Goal: Information Seeking & Learning: Learn about a topic

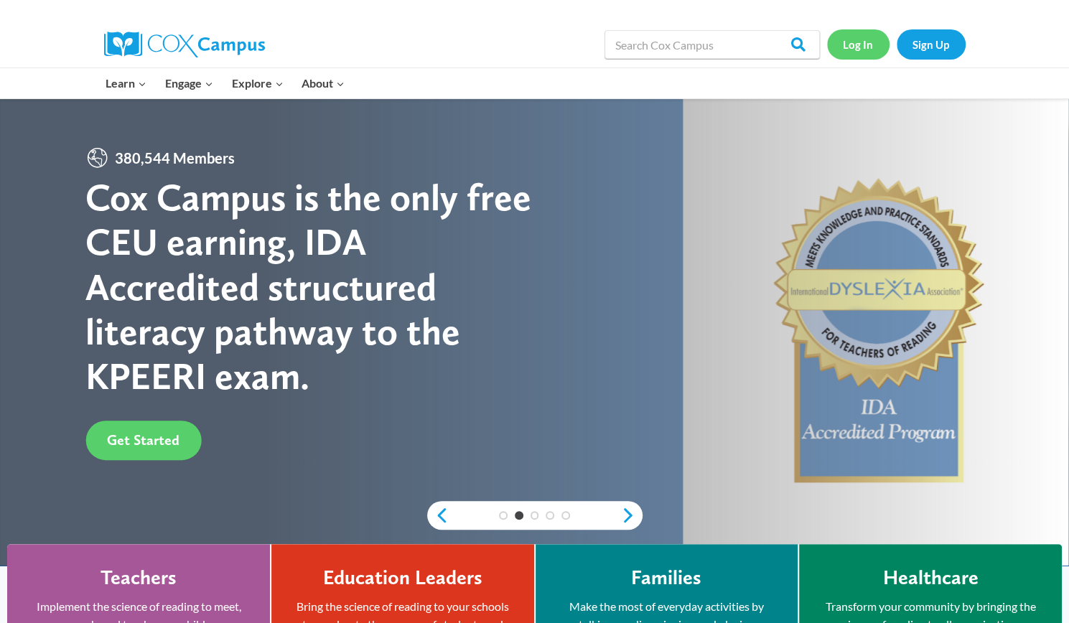
click at [860, 44] on link "Log In" at bounding box center [858, 43] width 62 height 29
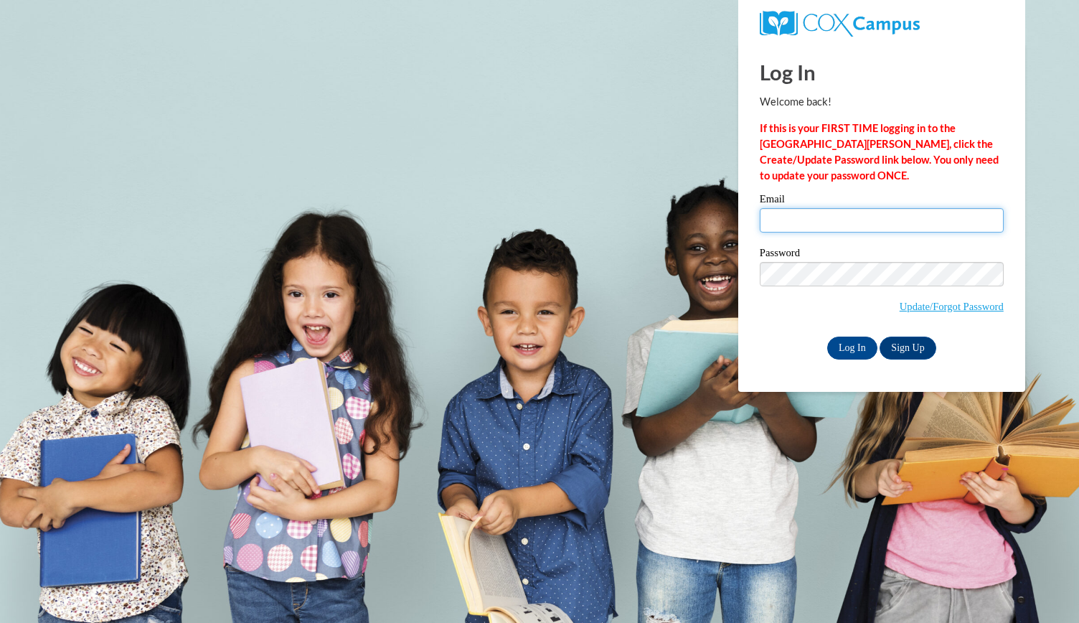
click at [813, 222] on input "Email" at bounding box center [882, 220] width 244 height 24
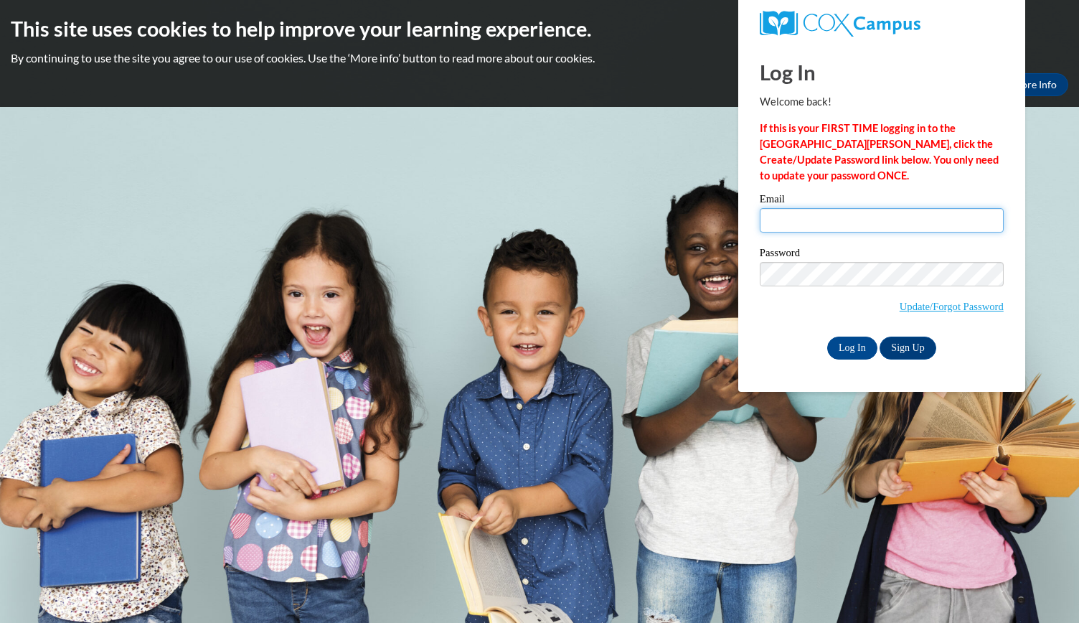
type input "graceimae2015@gmail.com"
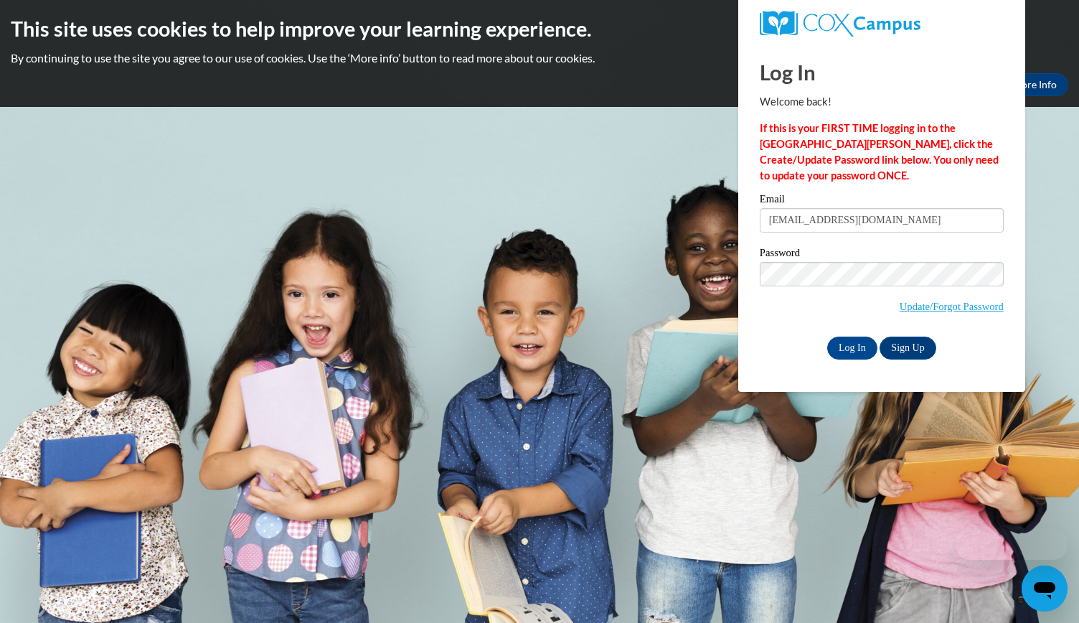
drag, startPoint x: 825, startPoint y: 249, endPoint x: 891, endPoint y: 253, distance: 66.2
click at [891, 253] on label "Password" at bounding box center [882, 255] width 244 height 14
click at [864, 339] on input "Log In" at bounding box center [853, 348] width 50 height 23
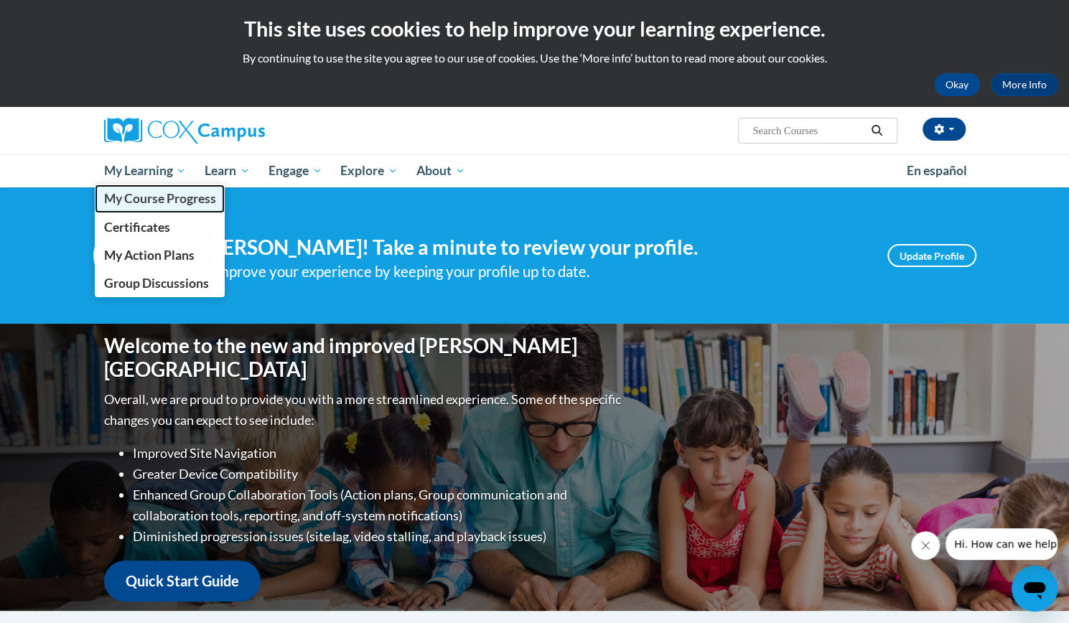
click at [146, 199] on span "My Course Progress" at bounding box center [159, 198] width 112 height 15
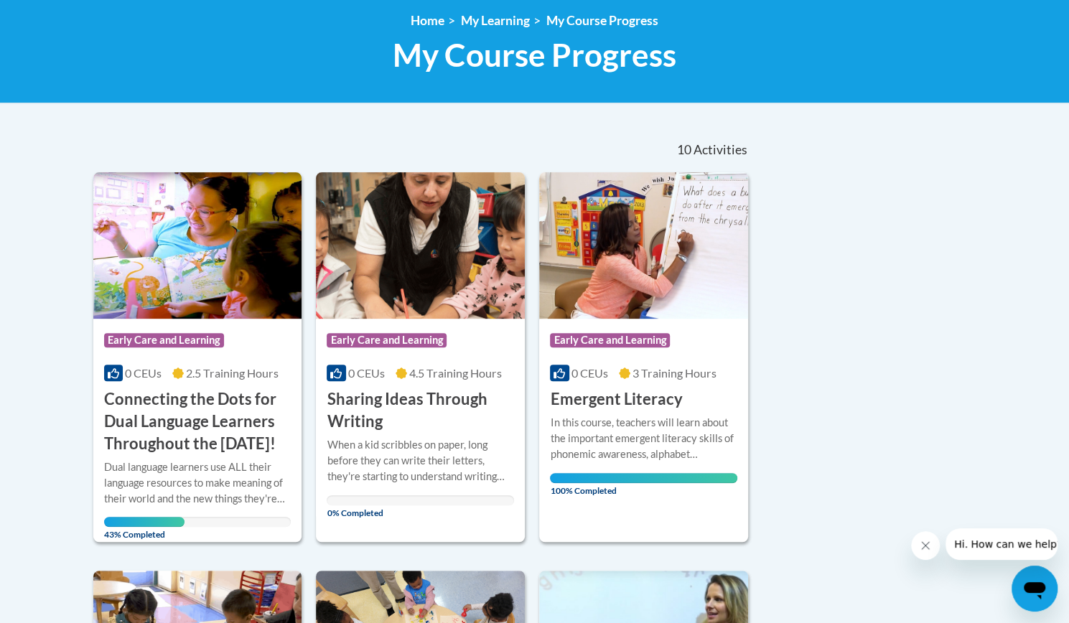
scroll to position [215, 0]
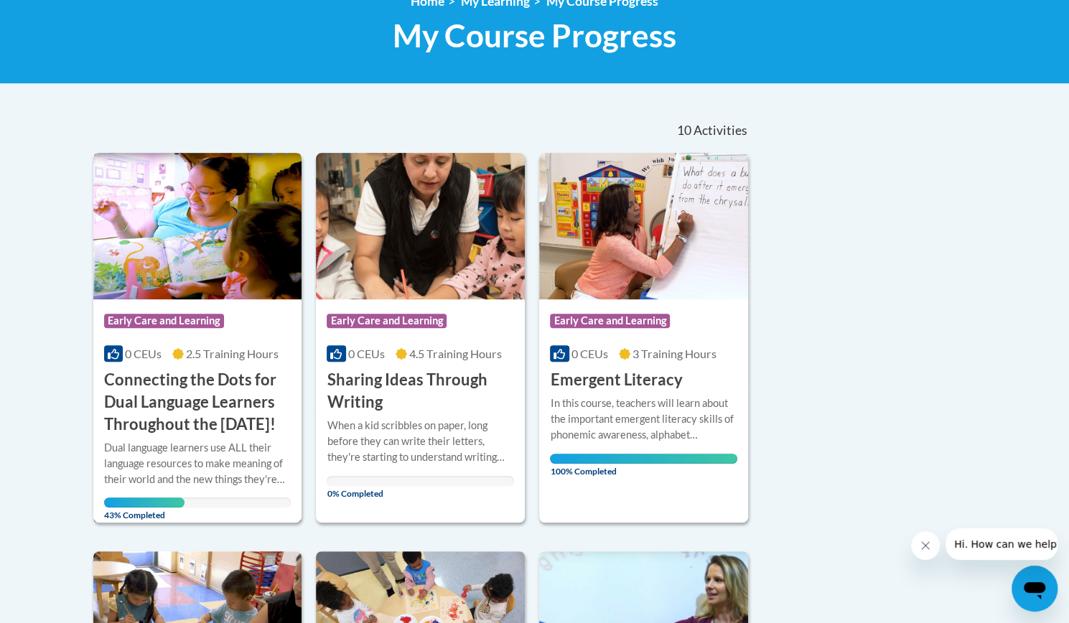
click at [187, 383] on h3 "Connecting the Dots for Dual Language Learners Throughout the [DATE]!" at bounding box center [197, 402] width 187 height 66
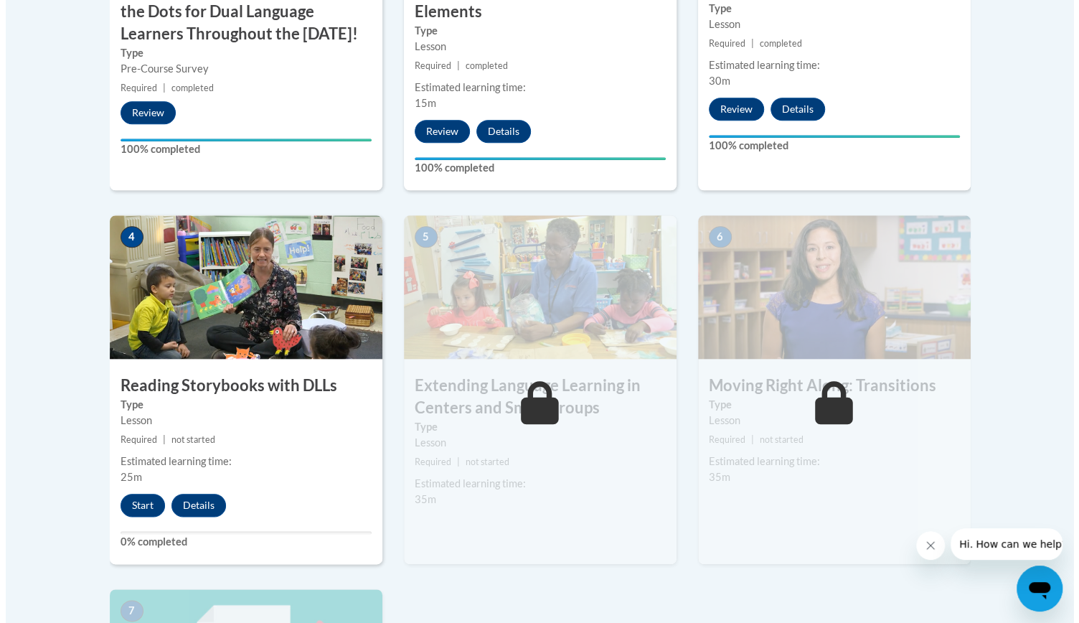
scroll to position [718, 0]
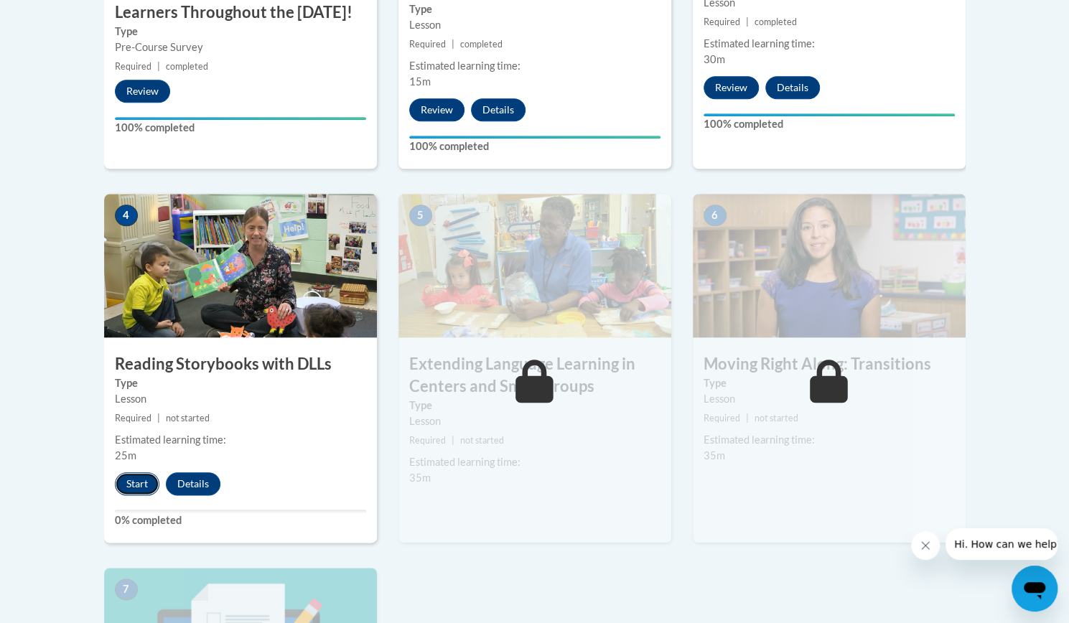
click at [133, 479] on button "Start" at bounding box center [137, 483] width 44 height 23
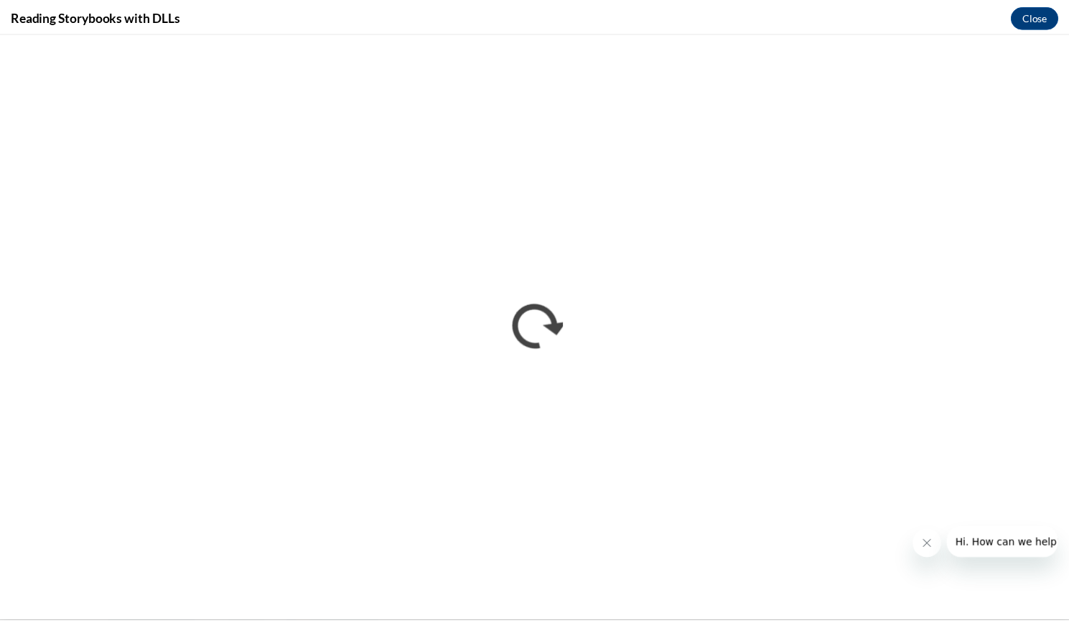
scroll to position [0, 0]
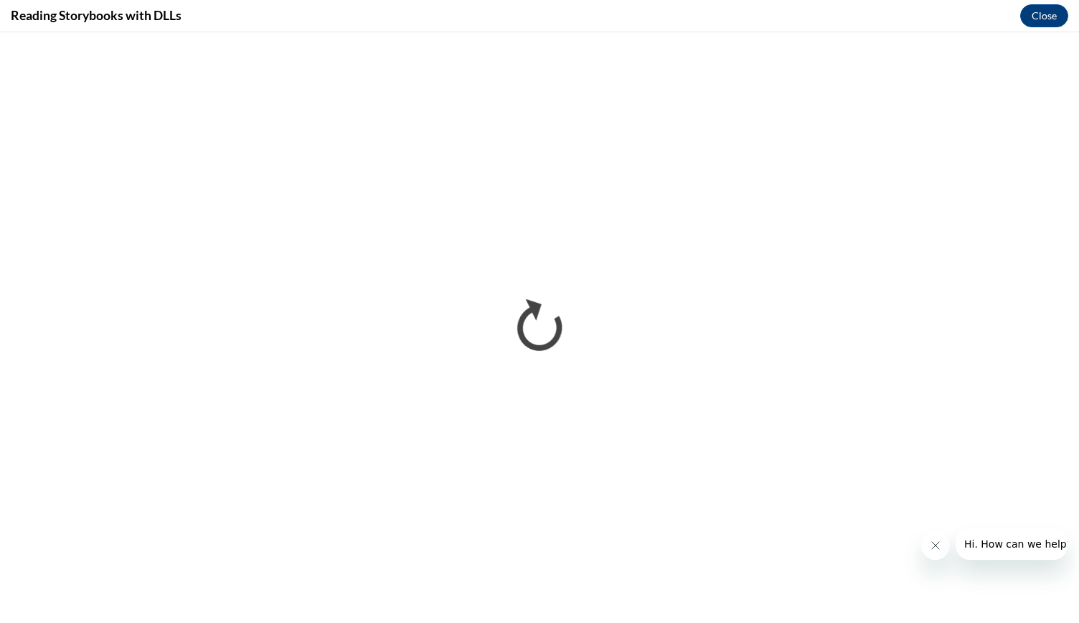
click at [940, 541] on icon "Close message from company" at bounding box center [934, 545] width 11 height 11
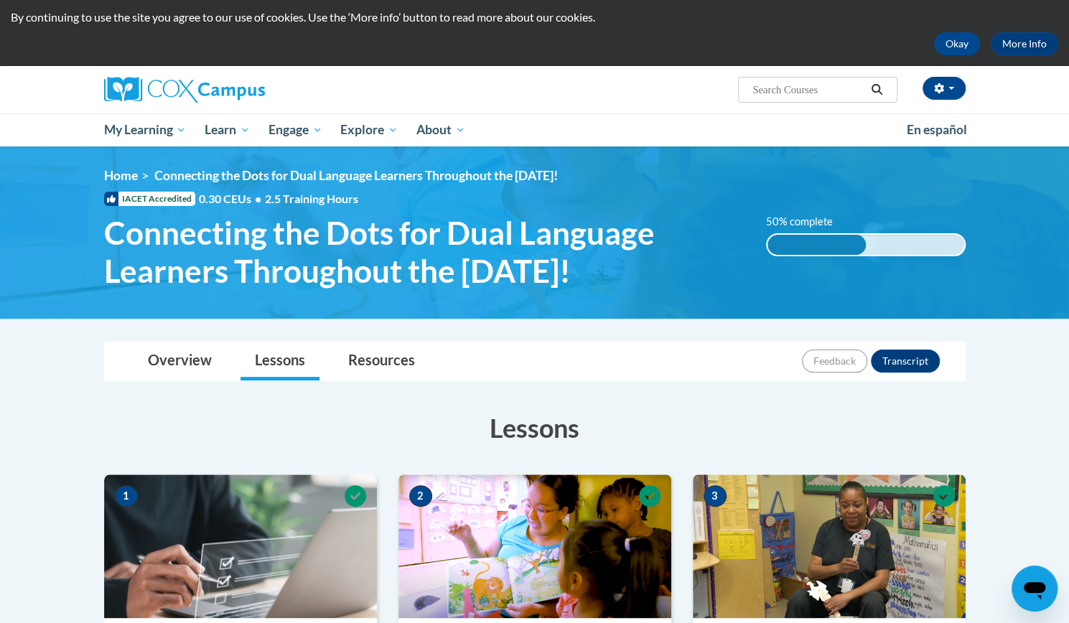
scroll to position [72, 0]
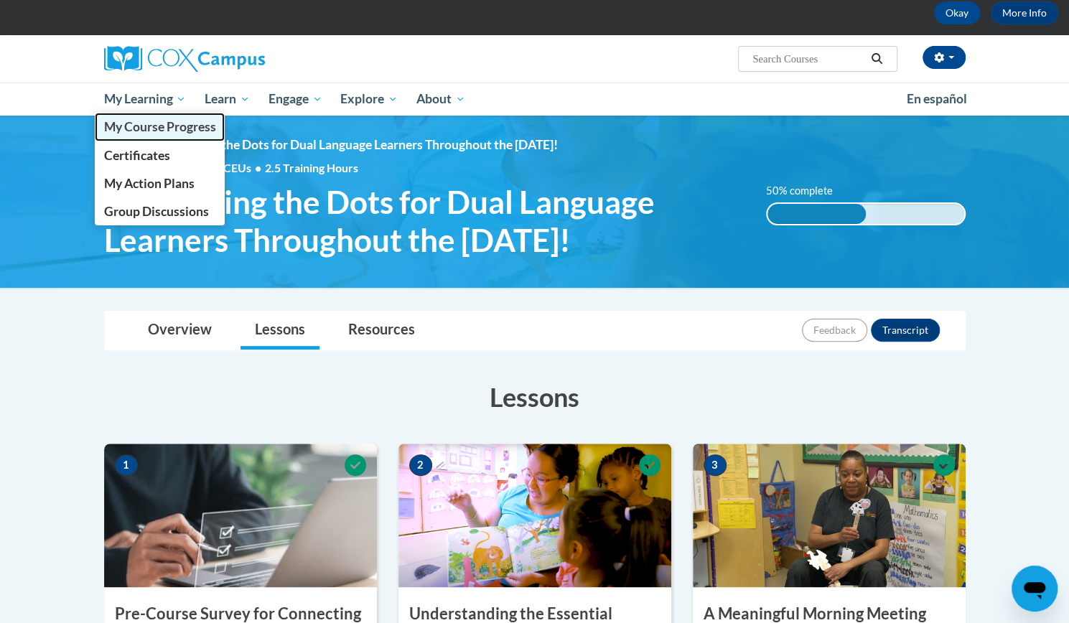
click at [160, 126] on span "My Course Progress" at bounding box center [159, 126] width 112 height 15
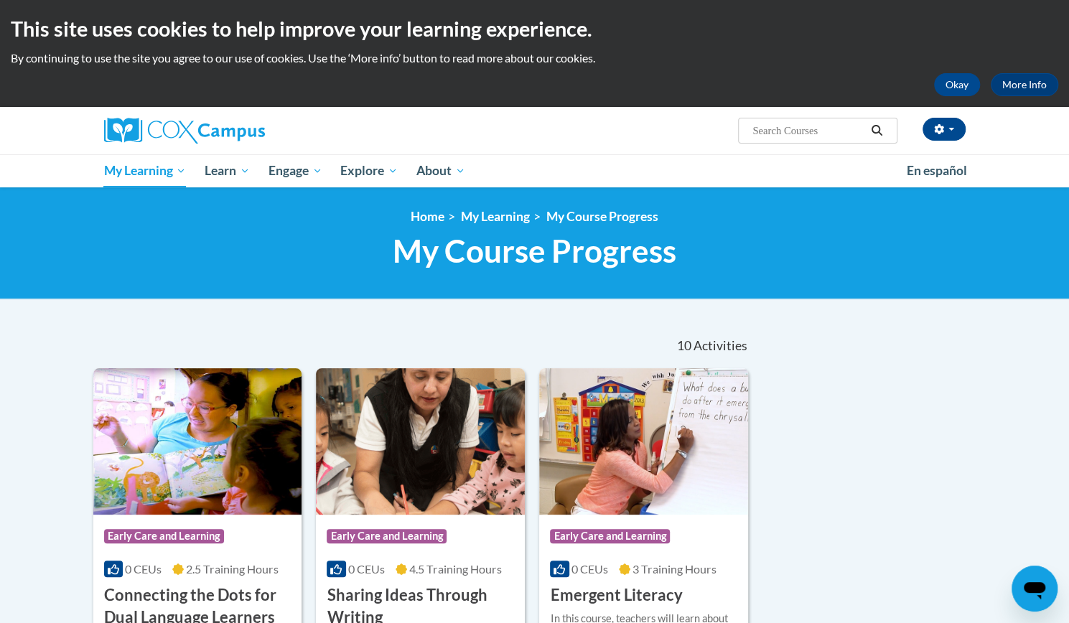
click at [789, 136] on input "Search..." at bounding box center [808, 130] width 115 height 17
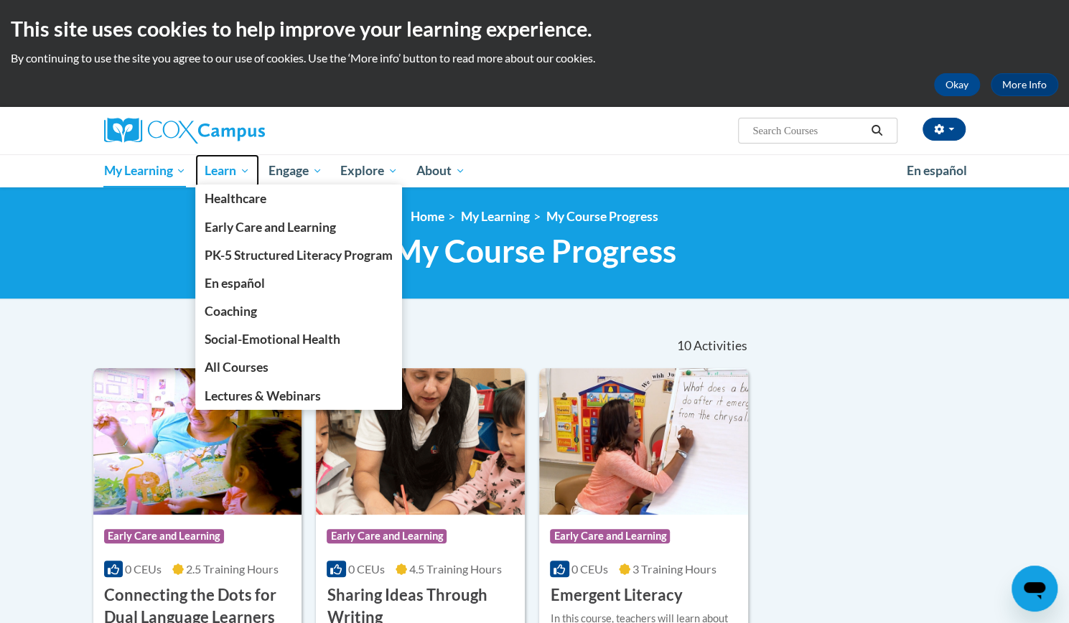
click at [231, 169] on span "Learn" at bounding box center [227, 170] width 45 height 17
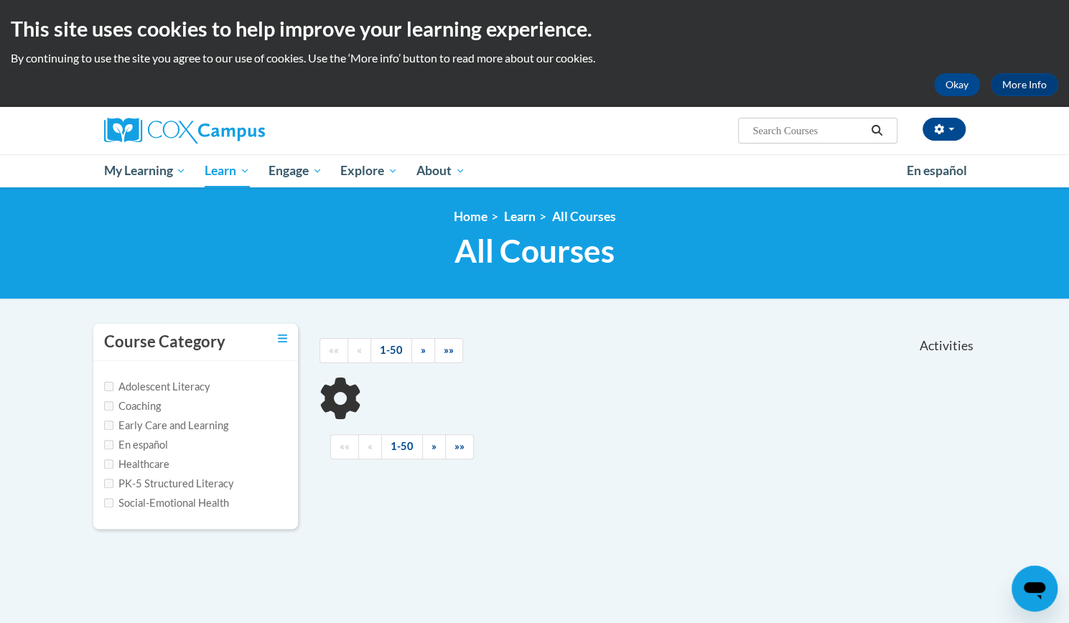
drag, startPoint x: 794, startPoint y: 127, endPoint x: 778, endPoint y: 118, distance: 18.0
click at [789, 127] on input "Search..." at bounding box center [808, 130] width 115 height 17
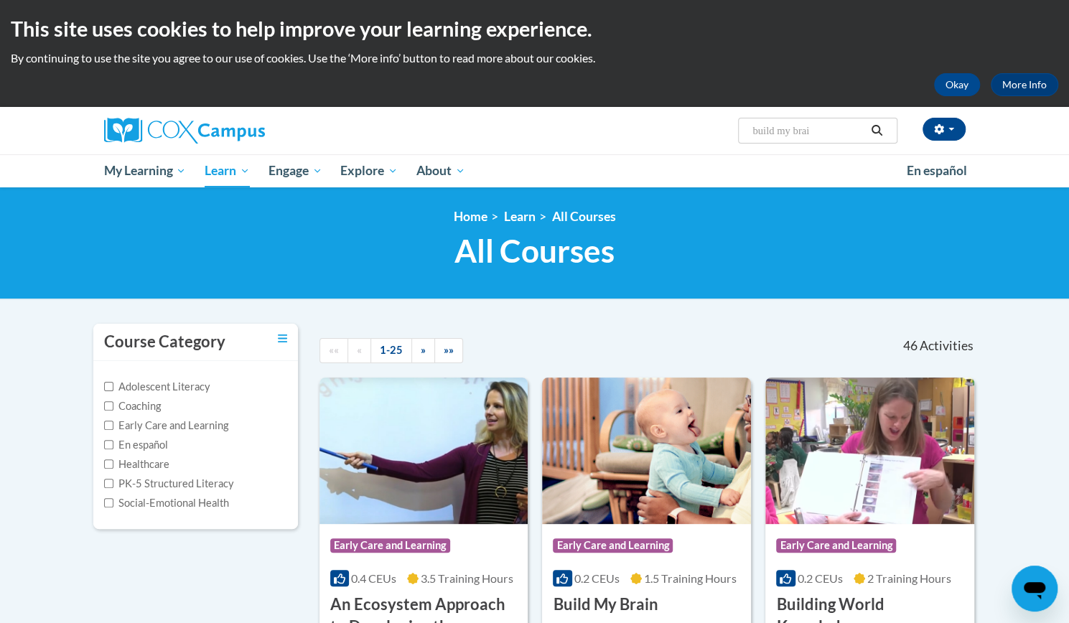
type input "build my brain"
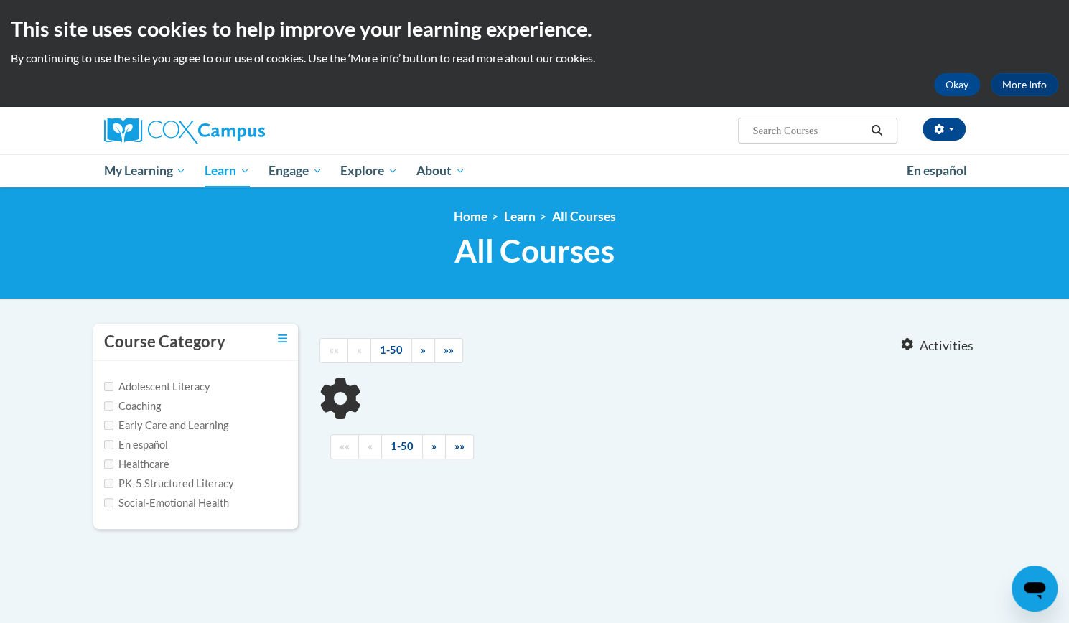
type input "build my brain"
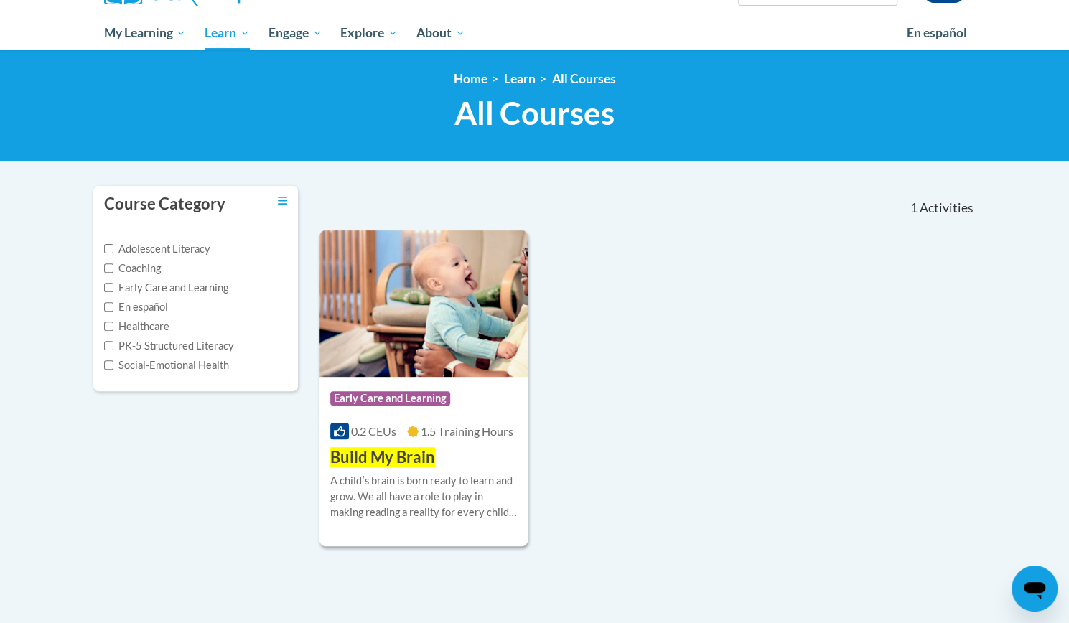
scroll to position [144, 0]
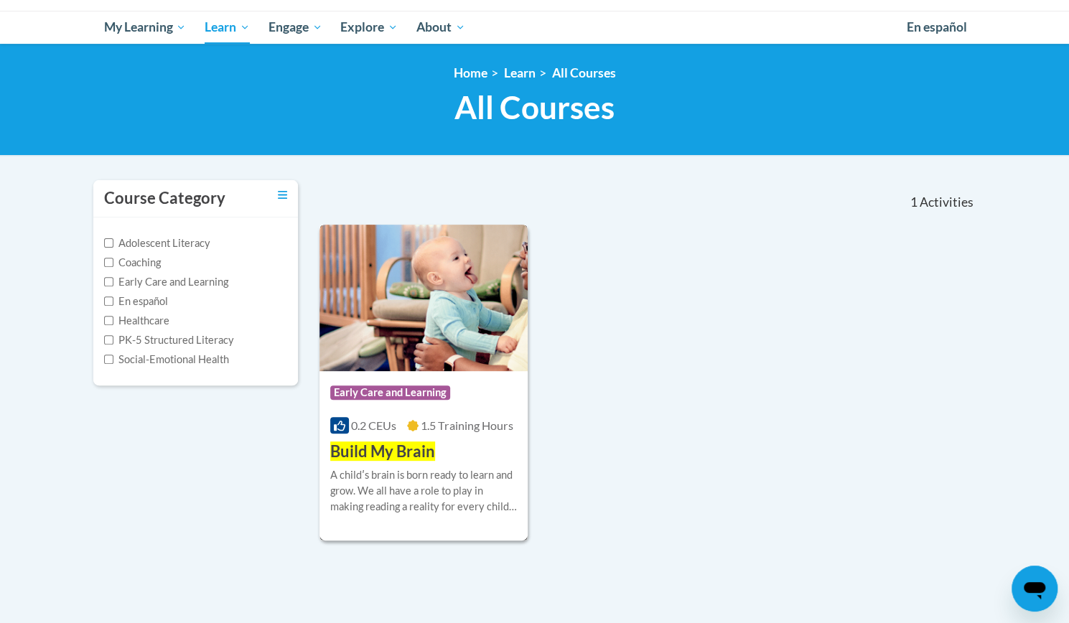
click at [432, 436] on div "Course Category: Early Care and Learning 0.2 CEUs 1.5 Training Hours COURSE Bui…" at bounding box center [423, 417] width 209 height 92
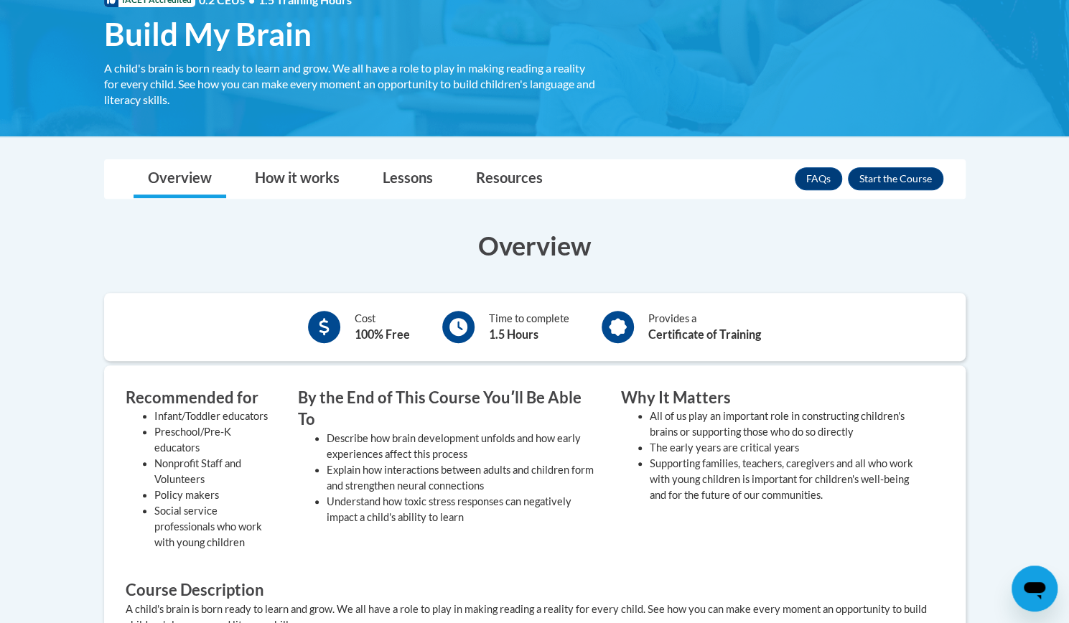
scroll to position [287, 0]
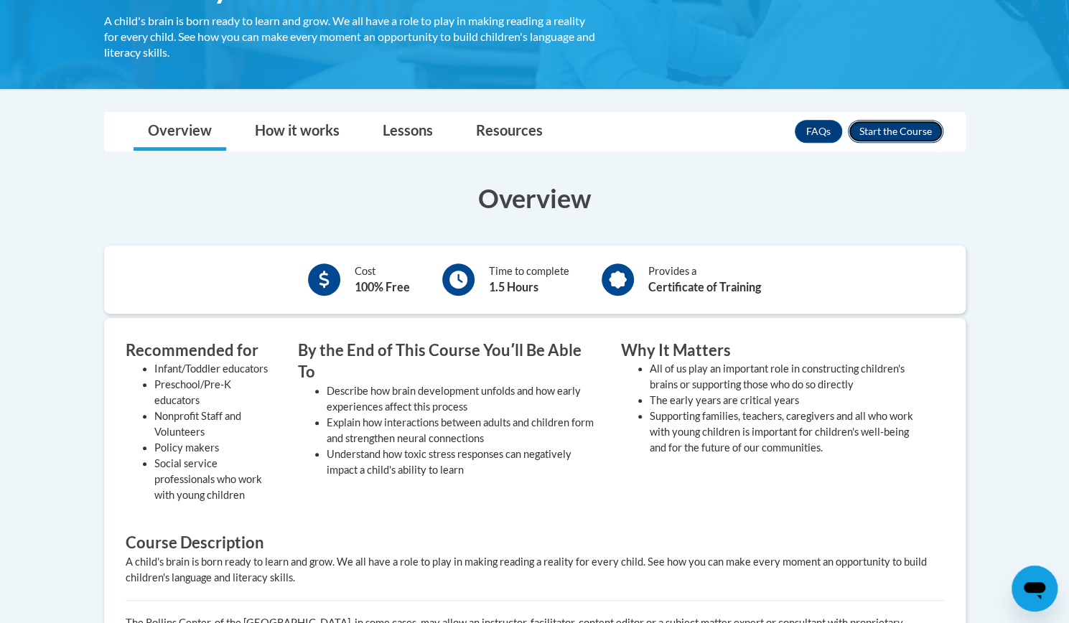
click at [904, 128] on button "Enroll" at bounding box center [895, 131] width 95 height 23
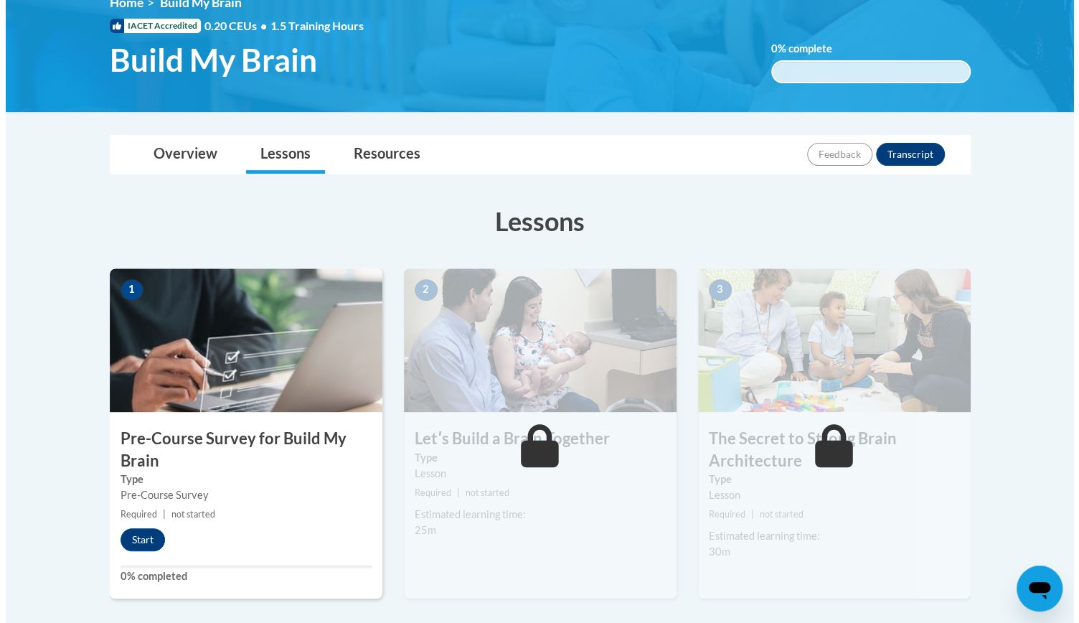
scroll to position [215, 0]
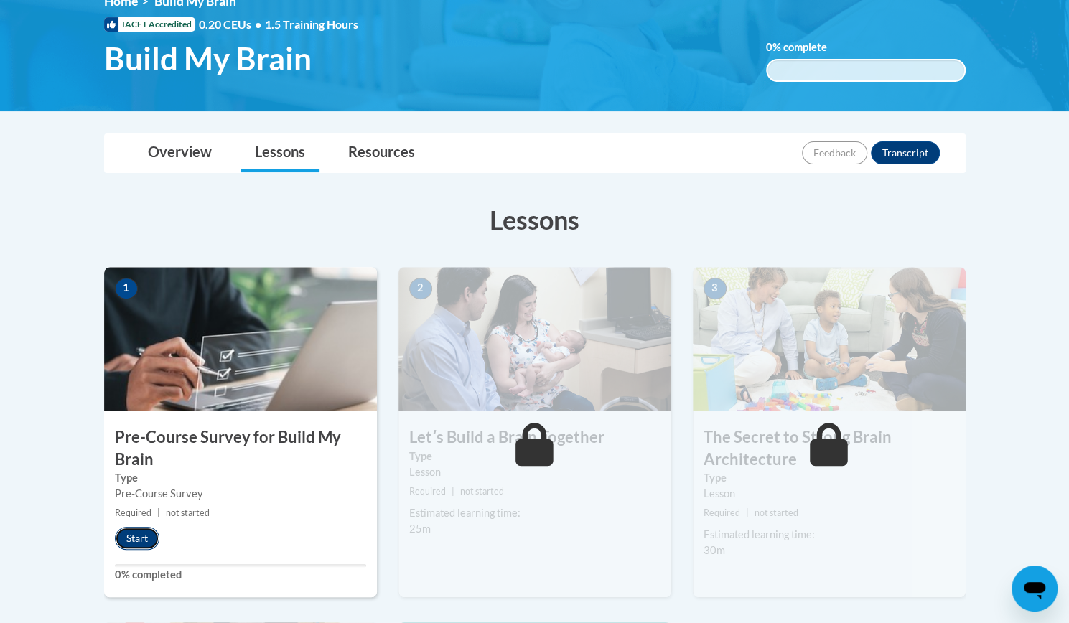
click at [140, 535] on button "Start" at bounding box center [137, 538] width 44 height 23
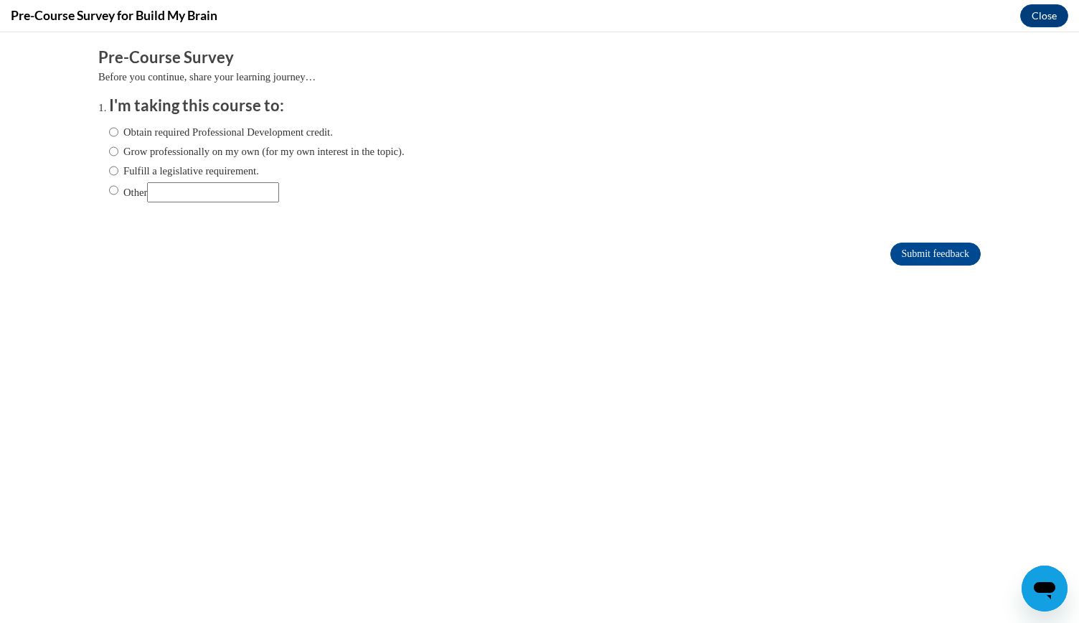
scroll to position [0, 0]
click at [109, 129] on input "Obtain required Professional Development credit." at bounding box center [113, 132] width 9 height 16
radio input "true"
click at [912, 261] on input "Submit feedback" at bounding box center [936, 254] width 90 height 23
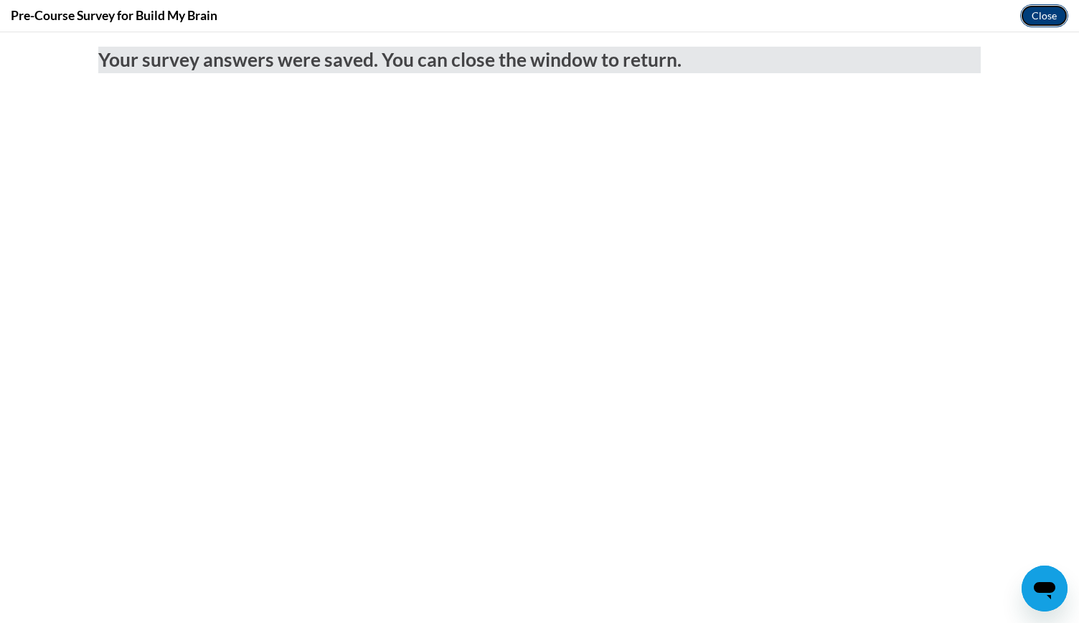
click at [1036, 11] on button "Close" at bounding box center [1045, 15] width 48 height 23
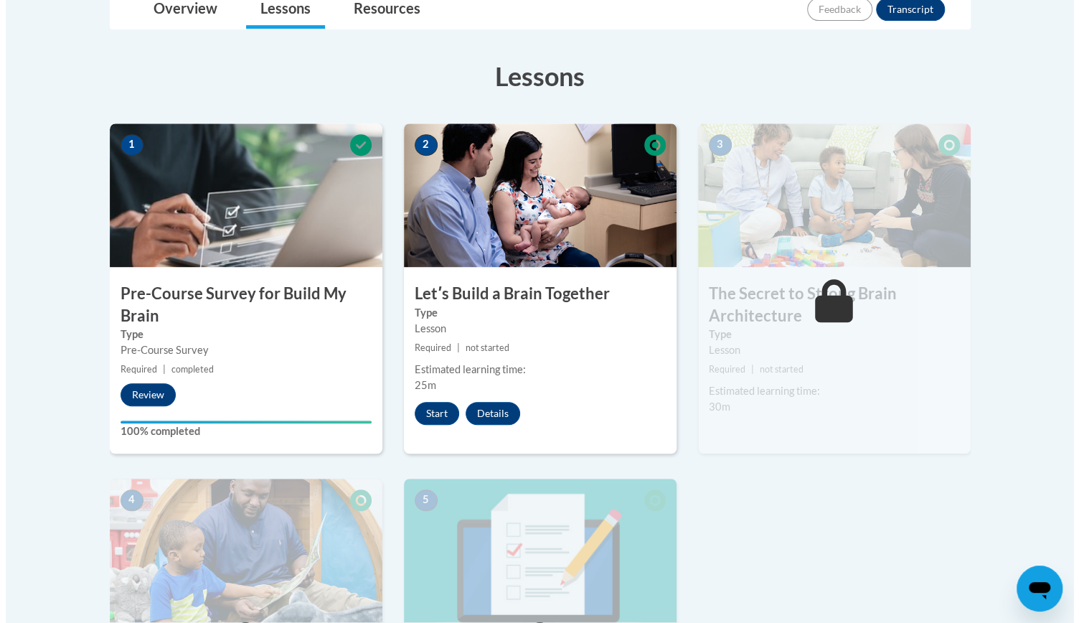
scroll to position [431, 0]
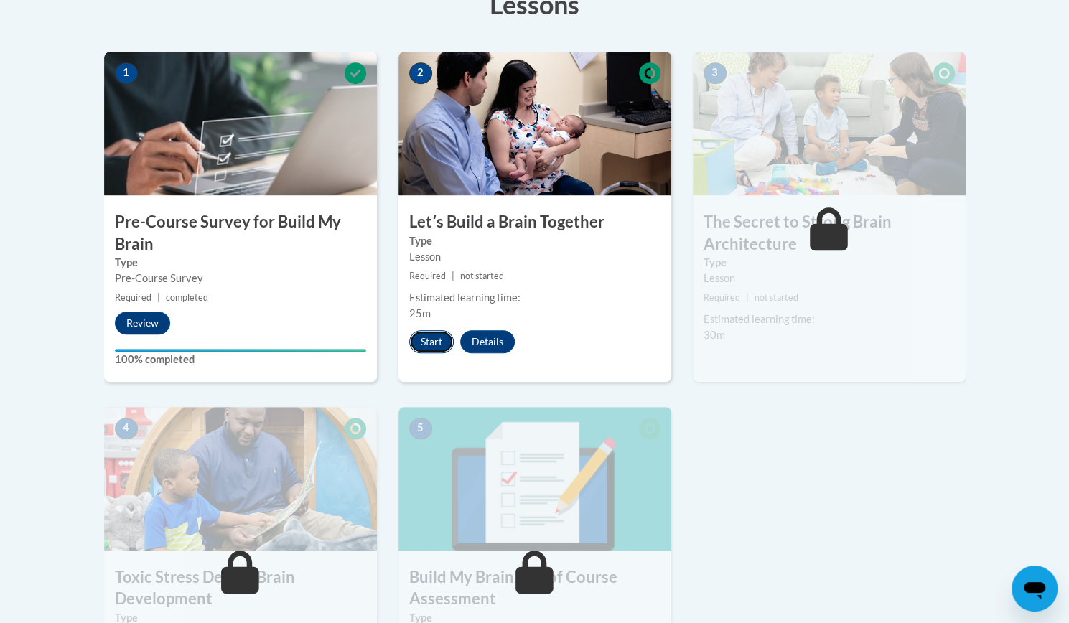
click at [442, 344] on button "Start" at bounding box center [431, 341] width 44 height 23
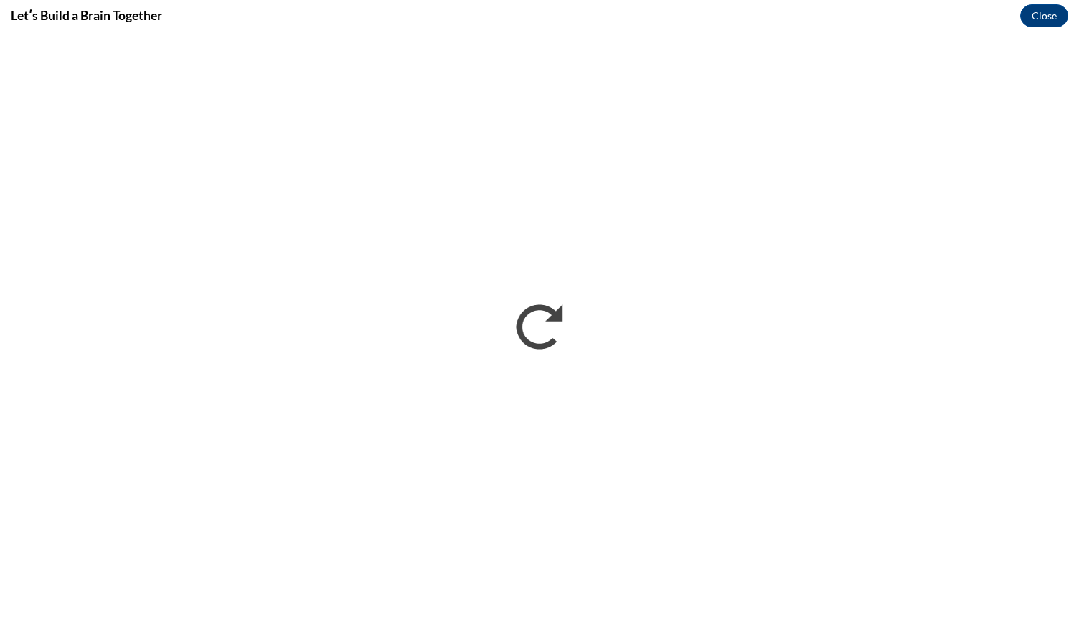
scroll to position [0, 0]
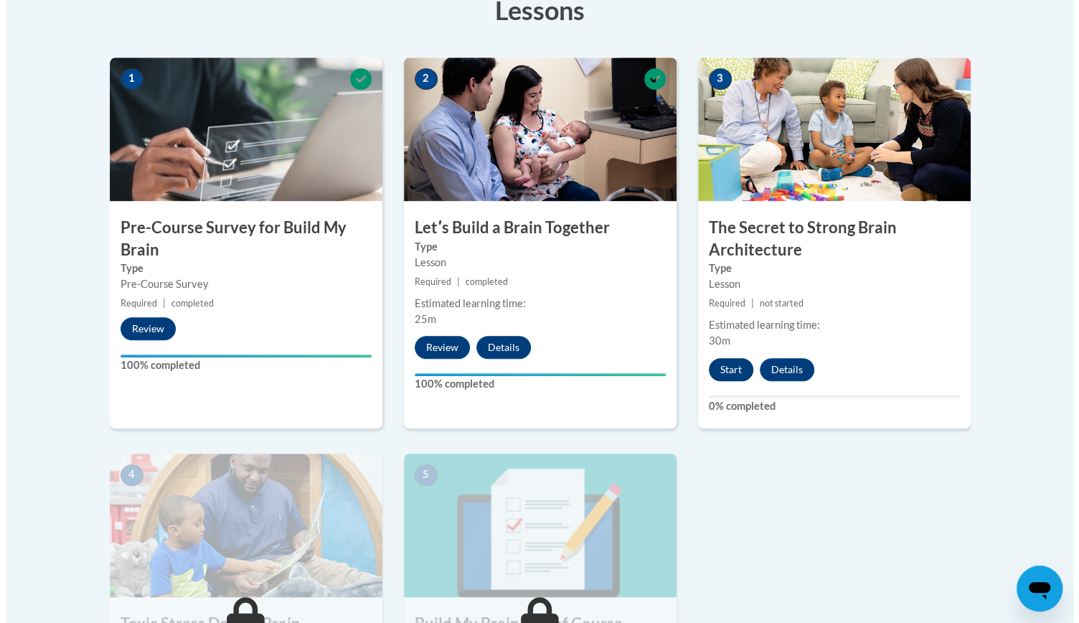
scroll to position [431, 0]
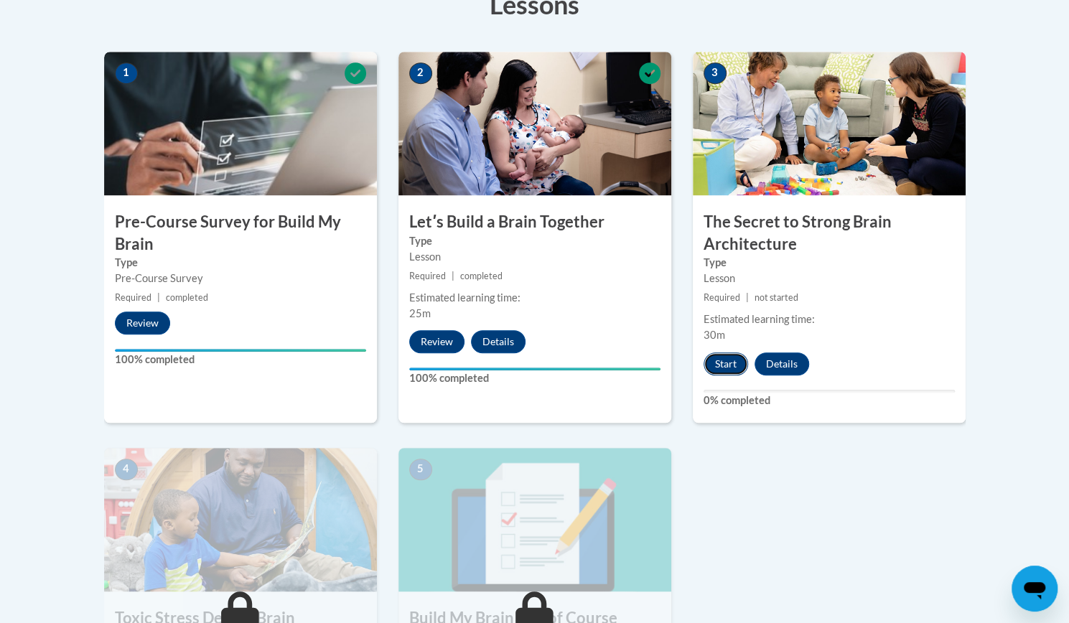
click at [739, 361] on button "Start" at bounding box center [725, 363] width 44 height 23
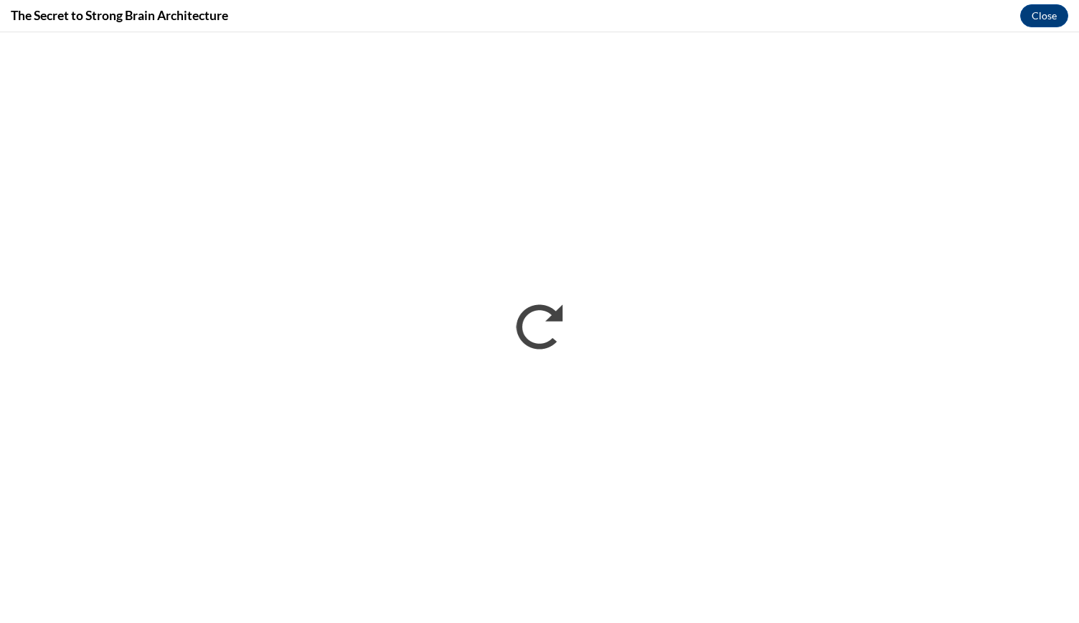
scroll to position [0, 0]
